Goal: Task Accomplishment & Management: Complete application form

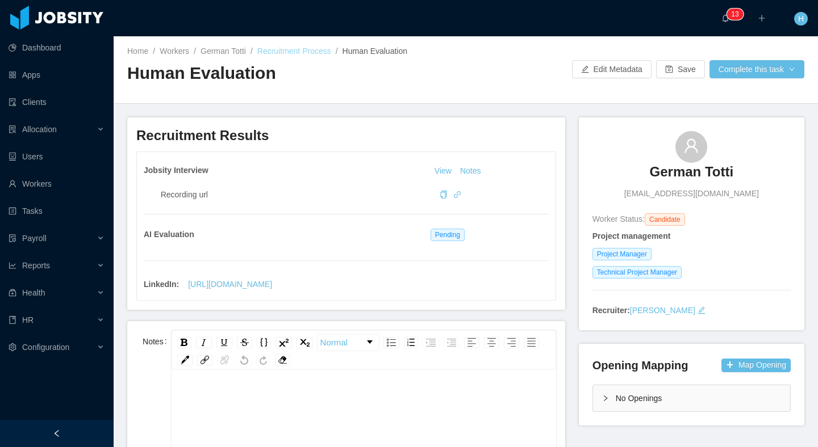
click at [290, 51] on link "Recruitment Process" at bounding box center [294, 51] width 74 height 9
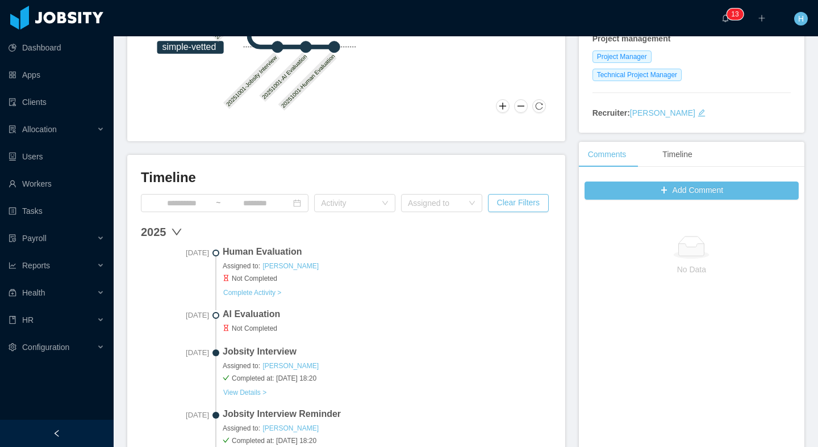
scroll to position [362, 0]
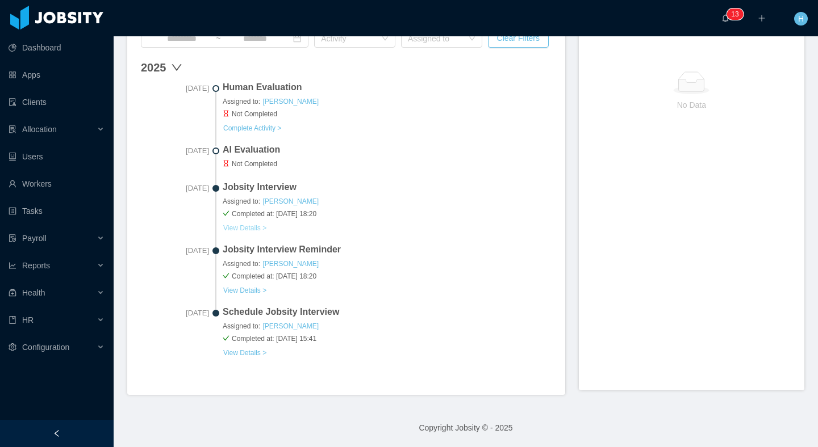
click at [247, 227] on button "View Details >" at bounding box center [245, 228] width 44 height 9
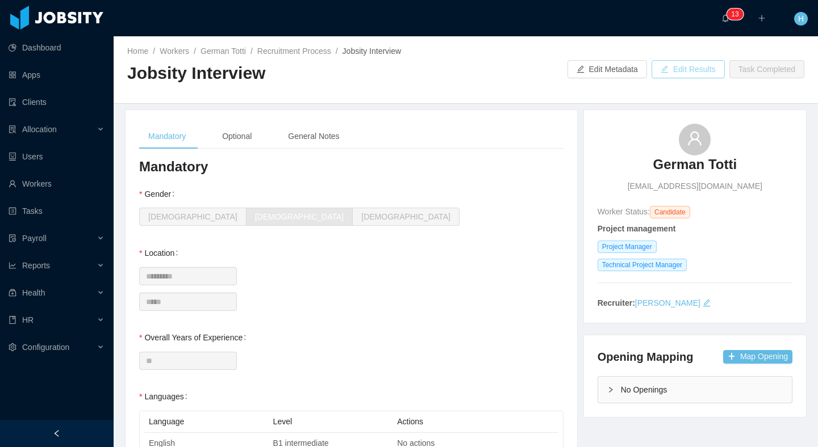
click at [675, 73] on button "Edit Results" at bounding box center [687, 69] width 73 height 18
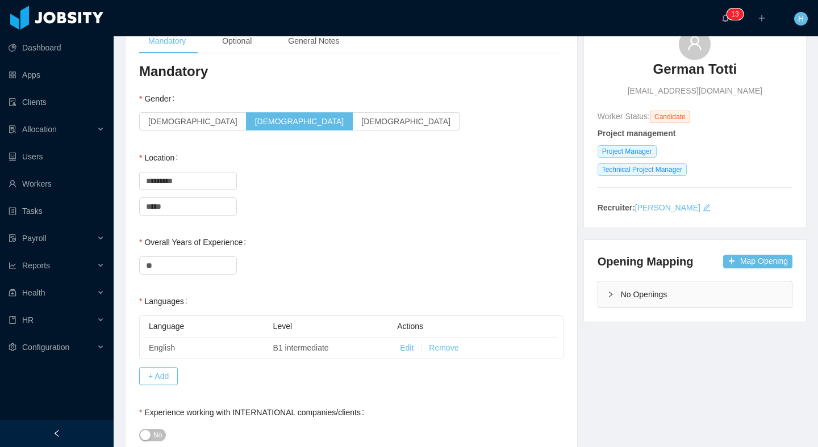
scroll to position [24, 0]
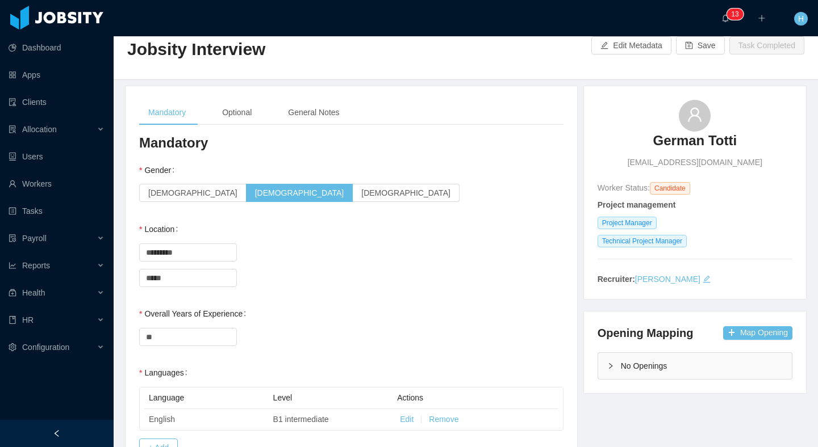
click at [353, 199] on label "[DEMOGRAPHIC_DATA]" at bounding box center [406, 193] width 107 height 18
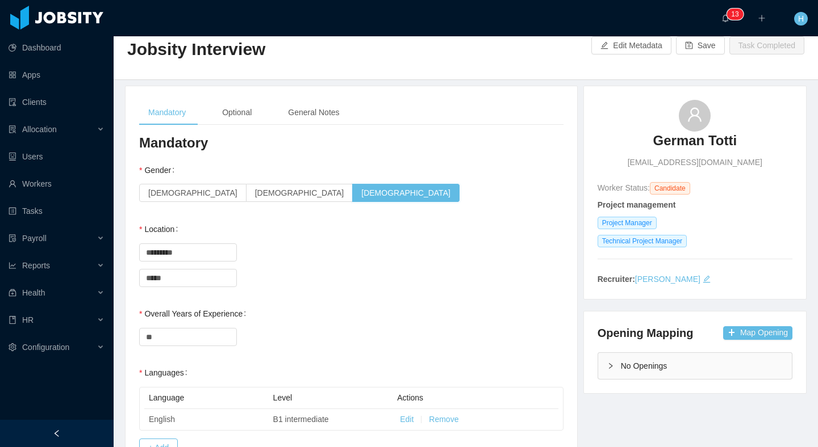
scroll to position [0, 0]
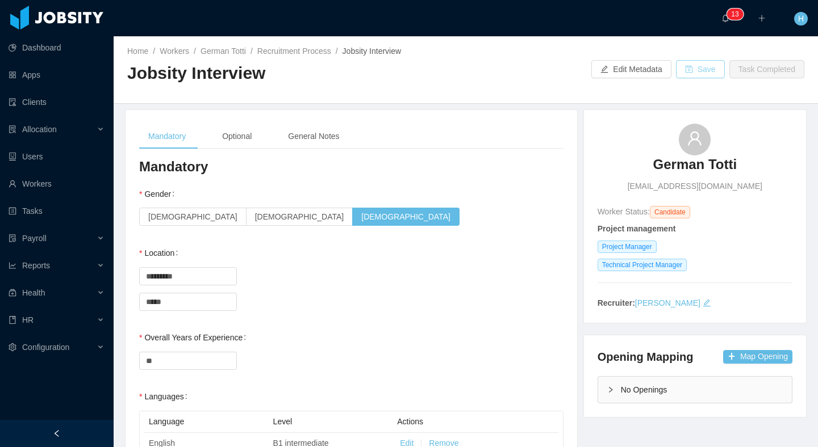
click at [692, 71] on button "Save" at bounding box center [700, 69] width 49 height 18
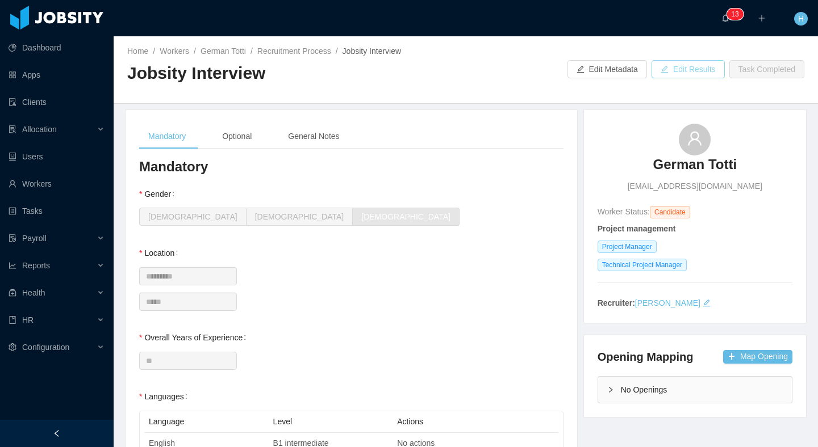
click at [682, 77] on button "Edit Results" at bounding box center [687, 69] width 73 height 18
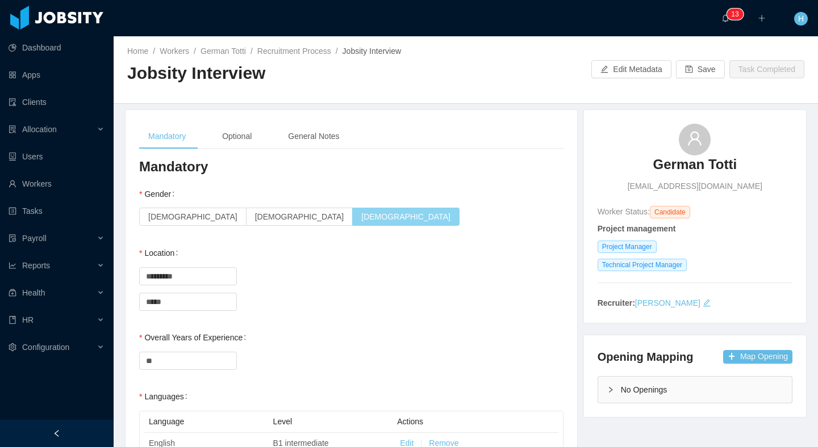
drag, startPoint x: 206, startPoint y: 219, endPoint x: 226, endPoint y: 215, distance: 20.8
click at [255, 218] on span "[DEMOGRAPHIC_DATA]" at bounding box center [299, 216] width 89 height 9
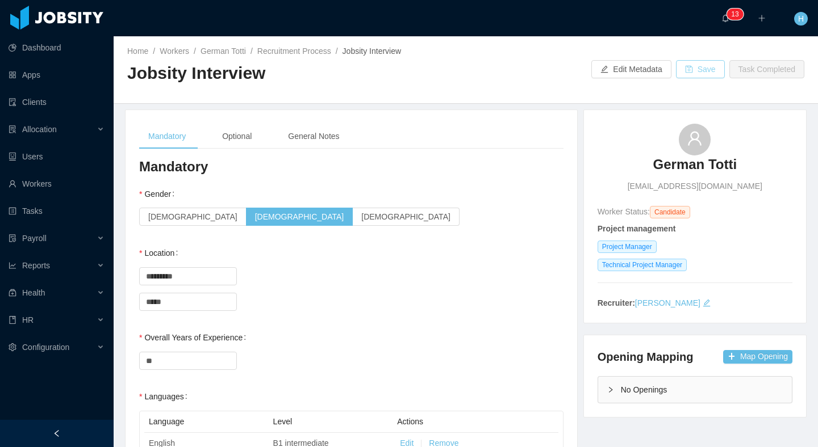
click at [688, 69] on button "Save" at bounding box center [700, 69] width 49 height 18
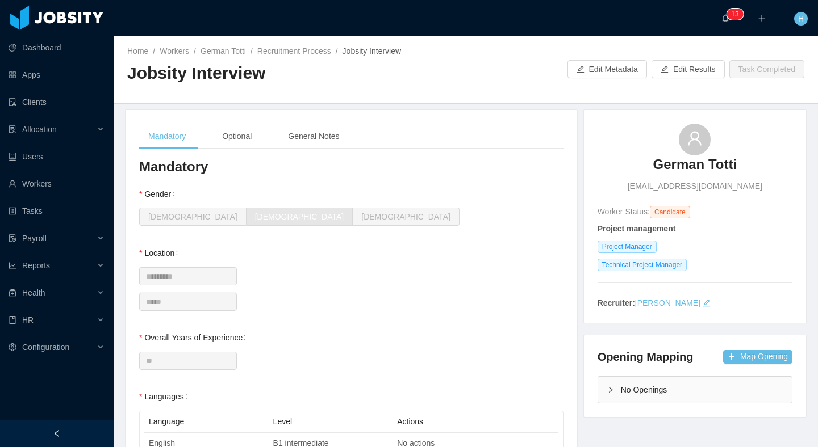
click at [268, 101] on div "Home / Workers / German Totti / Recruitment Process / Jobsity Interview / Jobsi…" at bounding box center [466, 70] width 704 height 68
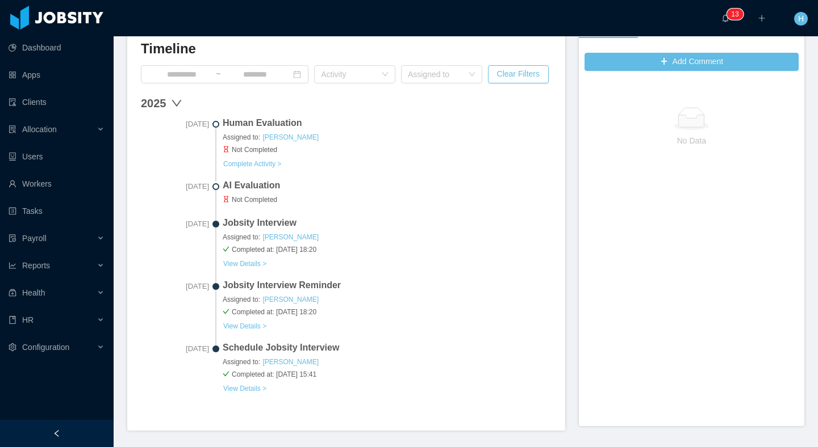
scroll to position [315, 0]
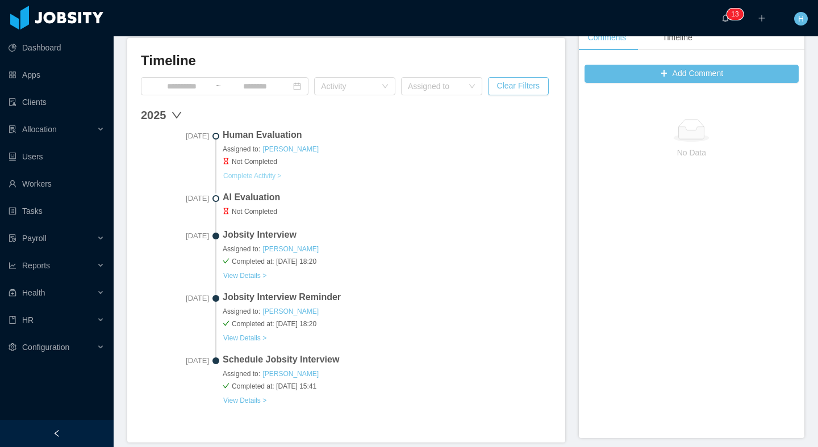
click at [267, 177] on button "Complete Activity >" at bounding box center [252, 175] width 59 height 9
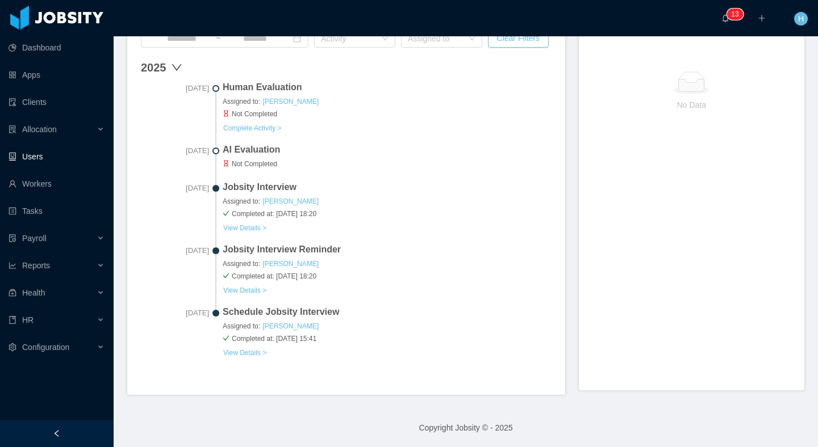
scroll to position [361, 0]
click at [240, 227] on button "View Details >" at bounding box center [245, 229] width 44 height 9
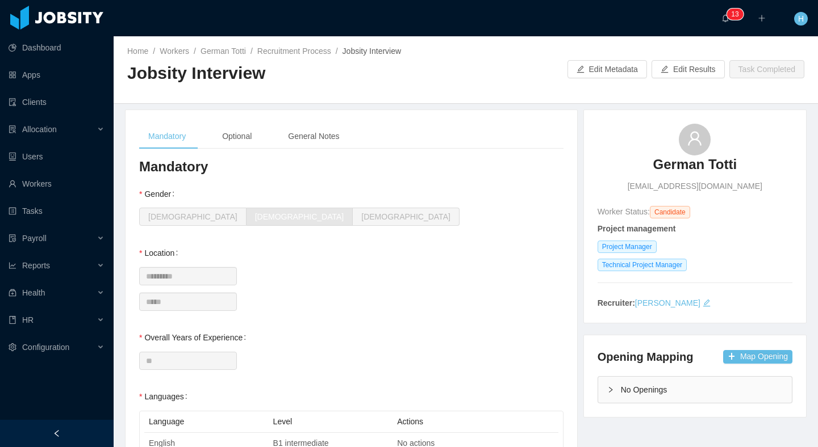
click at [683, 79] on div "Home / Workers / German Totti / Recruitment Process / Jobsity Interview / Jobsi…" at bounding box center [466, 70] width 704 height 68
click at [684, 74] on button "Edit Results" at bounding box center [687, 69] width 73 height 18
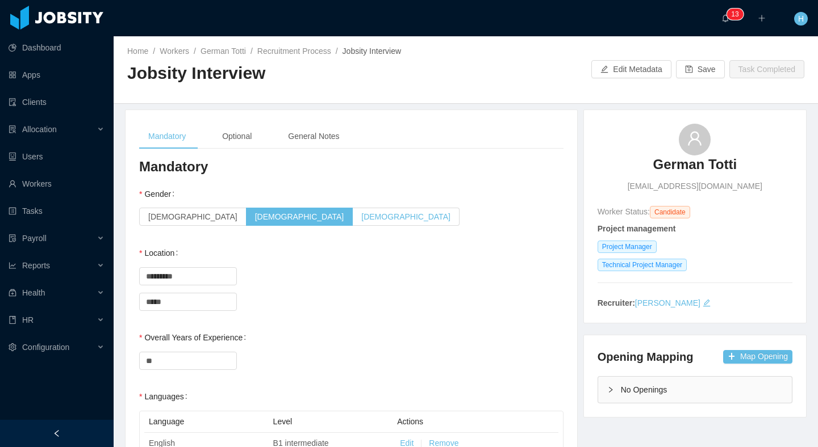
click at [353, 222] on label "[DEMOGRAPHIC_DATA]" at bounding box center [406, 217] width 107 height 18
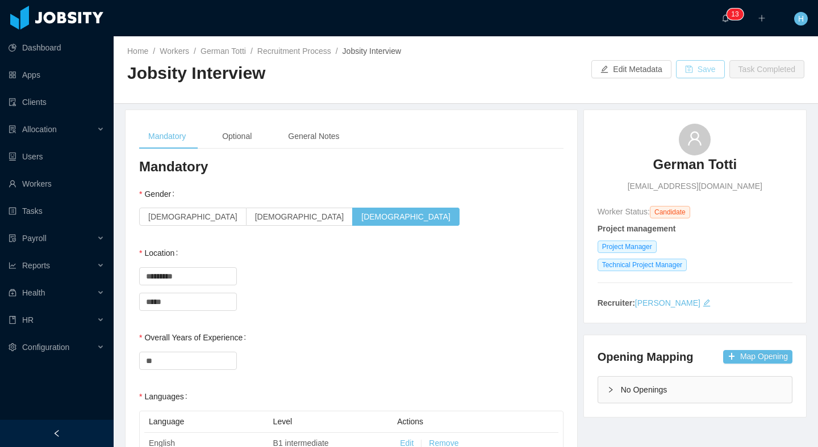
click at [698, 73] on button "Save" at bounding box center [700, 69] width 49 height 18
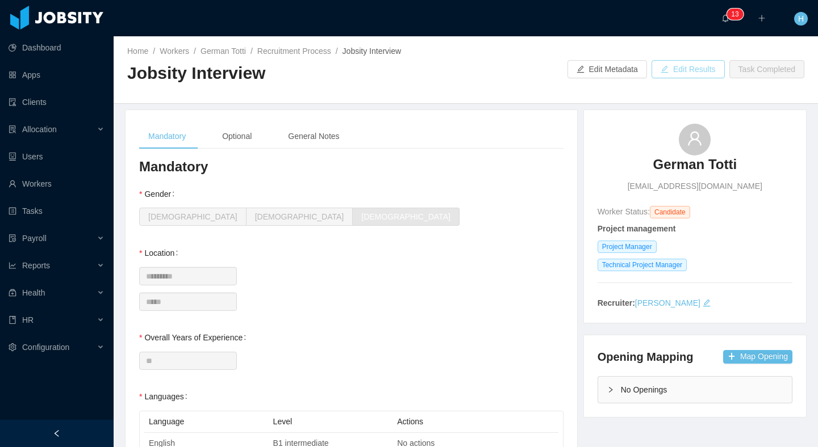
click at [657, 74] on button "Edit Results" at bounding box center [687, 69] width 73 height 18
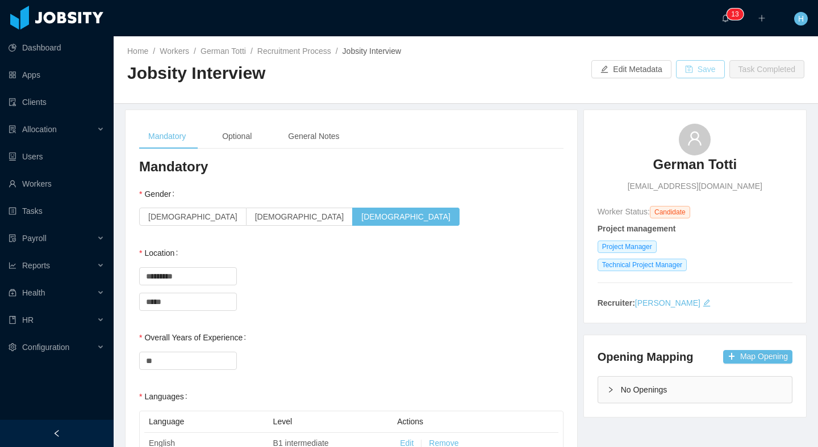
click at [688, 72] on button "Save" at bounding box center [700, 69] width 49 height 18
